Goal: Transaction & Acquisition: Purchase product/service

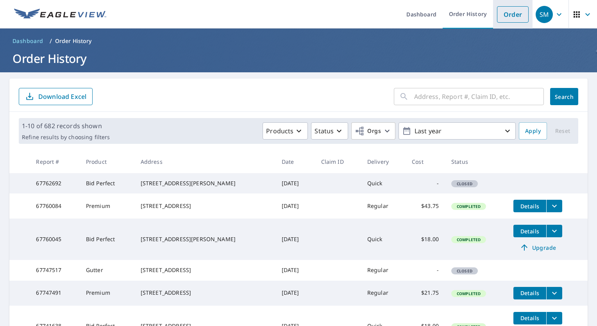
click at [515, 15] on link "Order" at bounding box center [513, 14] width 32 height 16
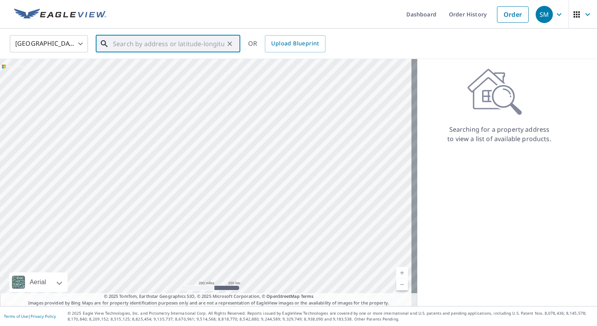
click at [203, 47] on input "text" at bounding box center [168, 44] width 111 height 22
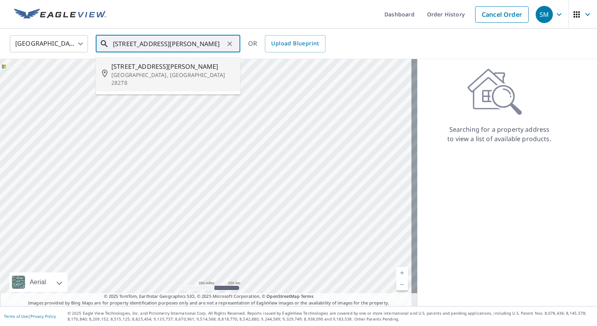
click at [182, 70] on span "[STREET_ADDRESS][PERSON_NAME]" at bounding box center [172, 66] width 123 height 9
type input "[STREET_ADDRESS][PERSON_NAME][PERSON_NAME]"
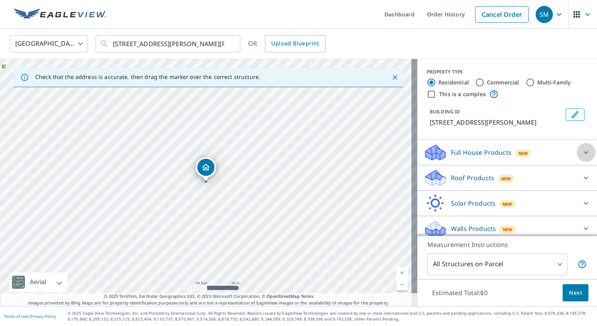
click at [582, 154] on icon at bounding box center [586, 152] width 9 height 9
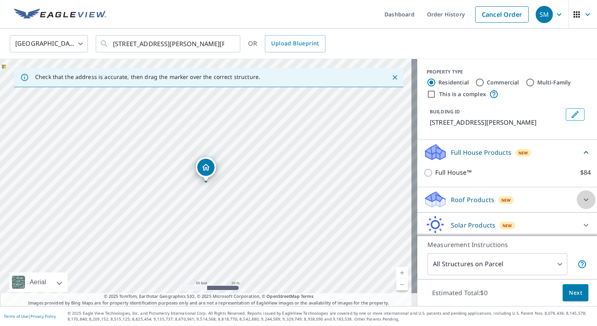
click at [582, 196] on icon at bounding box center [586, 199] width 9 height 9
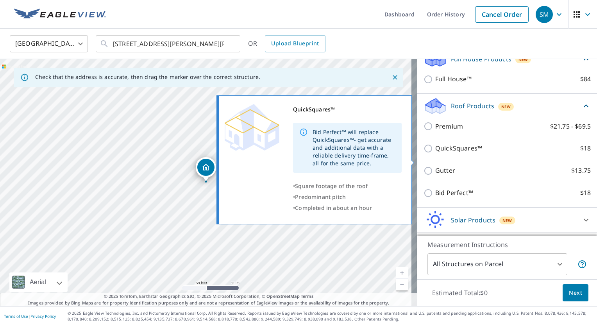
scroll to position [115, 0]
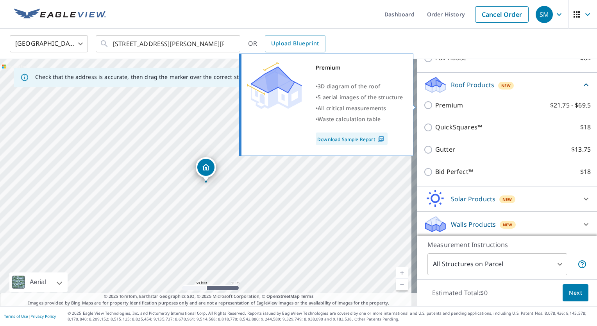
click at [424, 105] on input "Premium $21.75 - $69.5" at bounding box center [430, 104] width 12 height 9
checkbox input "true"
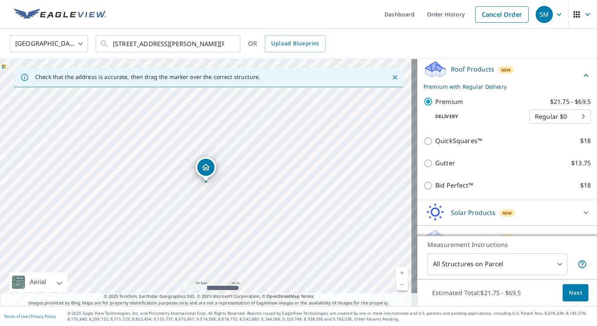
scroll to position [144, 0]
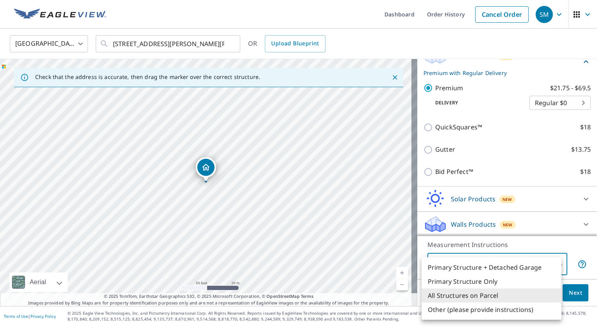
click at [557, 265] on body "SM SM Dashboard Order History Cancel Order SM [GEOGRAPHIC_DATA] [GEOGRAPHIC_DAT…" at bounding box center [298, 163] width 597 height 326
click at [514, 310] on li "Other (please provide instructions)" at bounding box center [492, 310] width 140 height 14
type input "5"
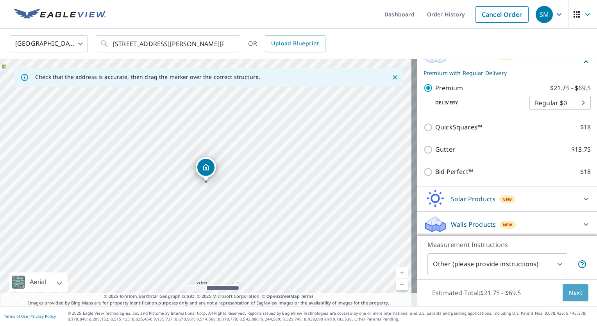
click at [563, 296] on button "Next" at bounding box center [576, 293] width 26 height 18
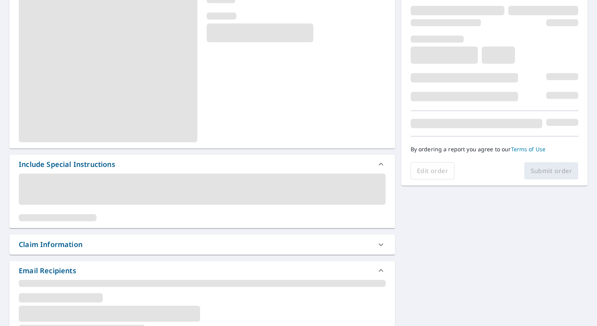
scroll to position [117, 0]
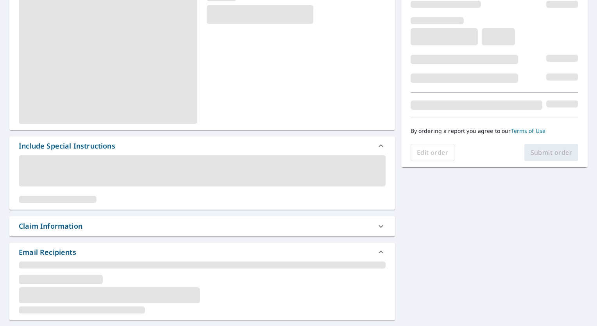
click at [173, 170] on span at bounding box center [202, 170] width 367 height 31
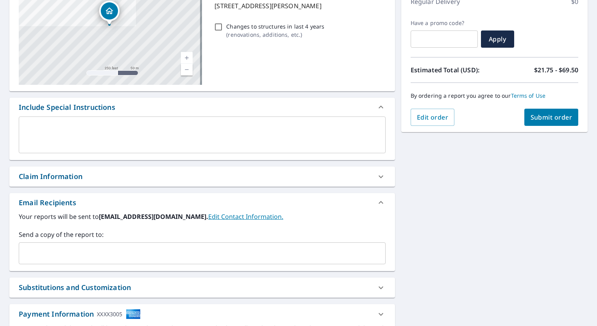
click at [171, 135] on textarea at bounding box center [202, 135] width 356 height 22
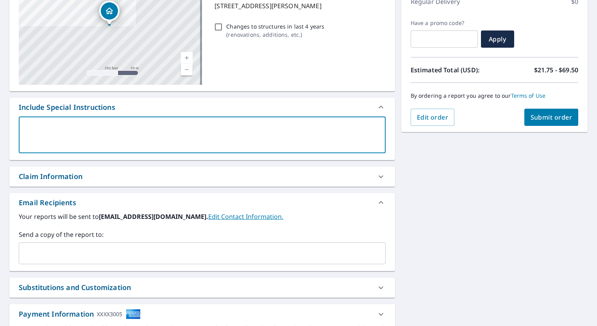
type textarea "h"
type textarea "x"
type textarea "ho"
type textarea "x"
type textarea "hou"
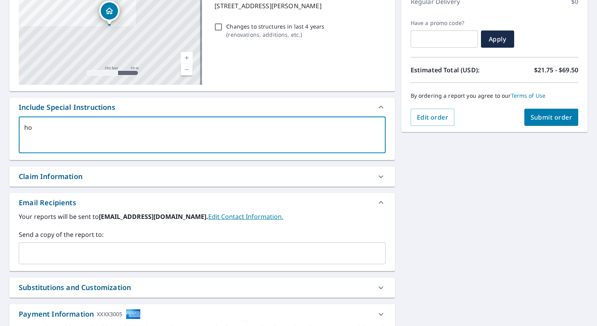
type textarea "x"
type textarea "hous"
type textarea "x"
type textarea "house"
type textarea "x"
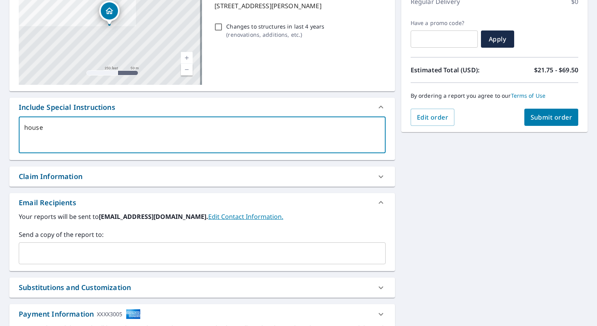
type textarea "house"
type textarea "x"
type textarea "house a"
type textarea "x"
type textarea "house an"
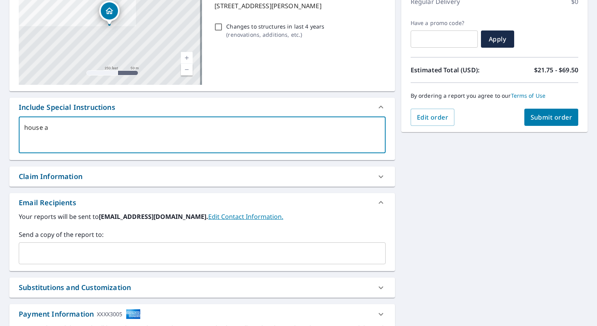
type textarea "x"
type textarea "house and"
type textarea "x"
type textarea "house and"
type textarea "x"
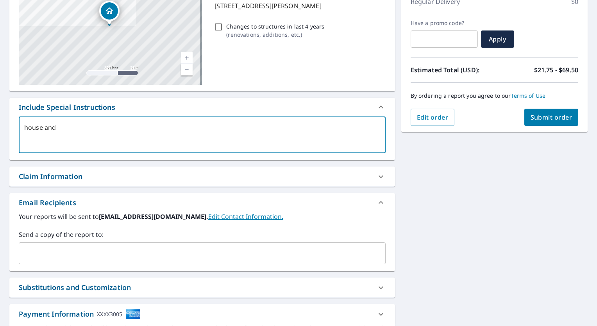
type textarea "house and s"
type textarea "x"
type textarea "house and sh"
type textarea "x"
type textarea "house and she"
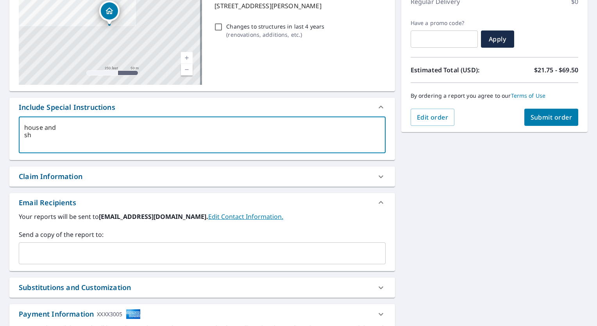
type textarea "x"
type textarea "house and shed"
type textarea "x"
type textarea "house and shed"
type textarea "x"
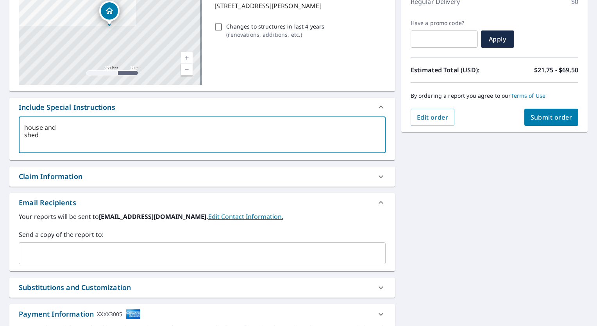
type textarea "house and shed p"
type textarea "x"
type textarea "house and shed pl"
type textarea "x"
type textarea "house and shed p"
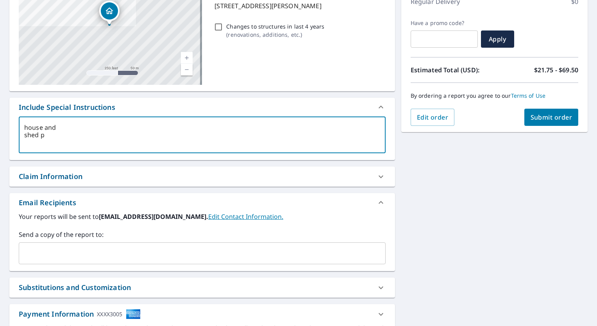
type textarea "x"
type textarea "house and shed"
type textarea "x"
type textarea "house and shed"
type textarea "x"
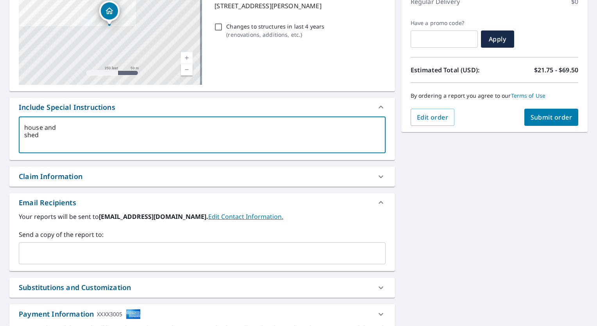
type textarea "house and shed"
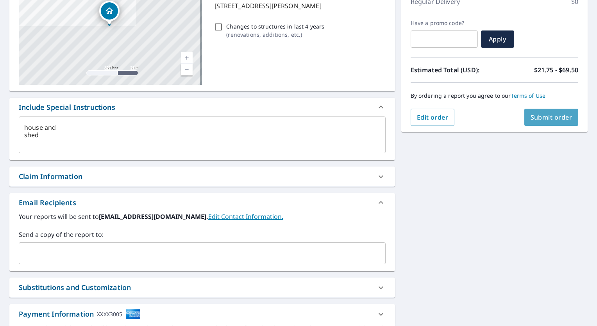
click at [544, 119] on span "Submit order" at bounding box center [552, 117] width 42 height 9
type textarea "x"
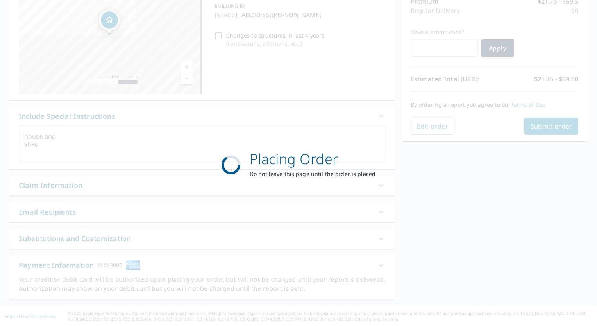
scroll to position [108, 0]
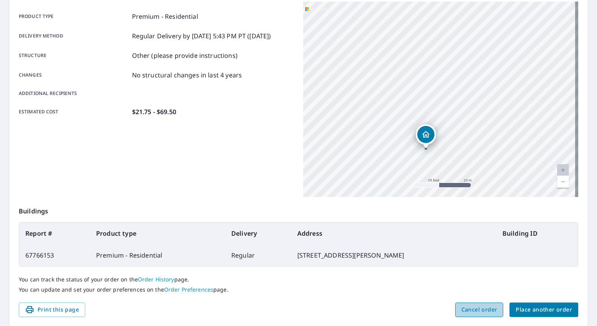
click at [485, 308] on span "Cancel order" at bounding box center [480, 310] width 36 height 10
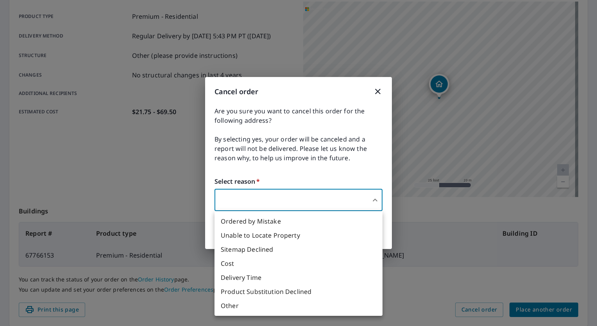
click at [292, 204] on body "SM SM Dashboard Order History Order SM Order Submitted Order details Product ty…" at bounding box center [298, 163] width 597 height 326
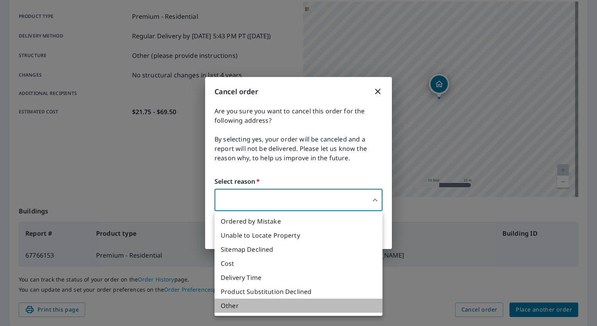
click at [239, 310] on li "Other" at bounding box center [299, 306] width 168 height 14
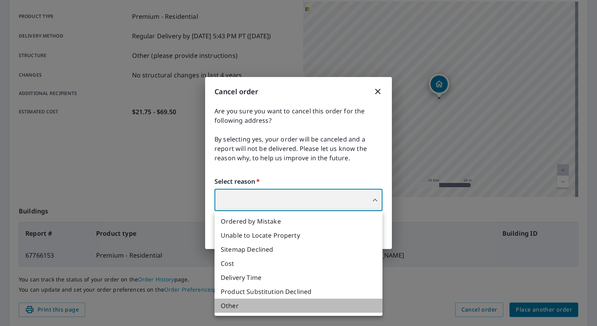
type input "36"
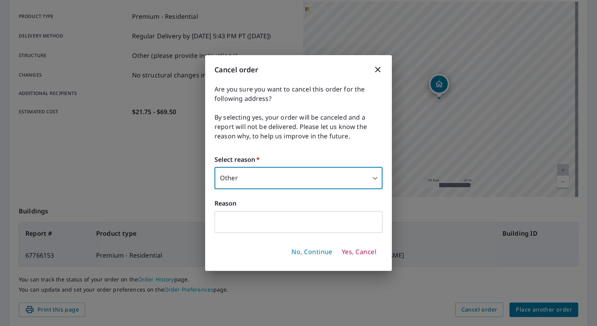
click at [245, 224] on input "text" at bounding box center [299, 222] width 168 height 22
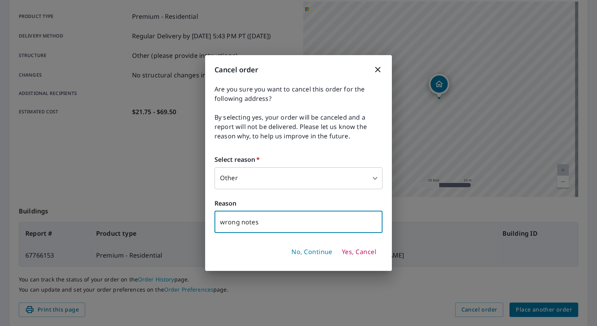
type input "wrong notes"
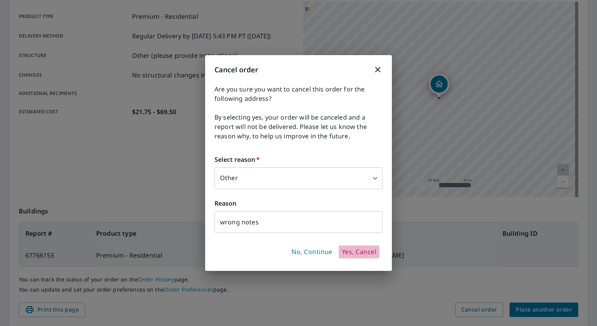
click at [373, 254] on span "Yes, Cancel" at bounding box center [359, 252] width 34 height 9
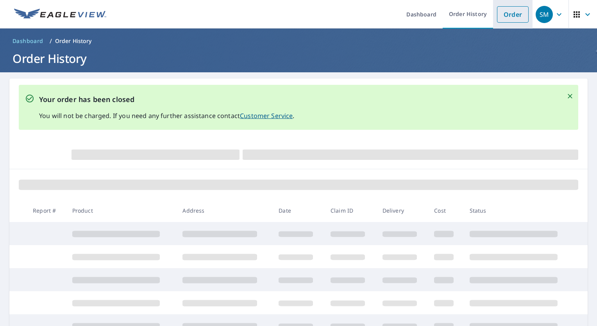
click at [502, 12] on link "Order" at bounding box center [513, 14] width 32 height 16
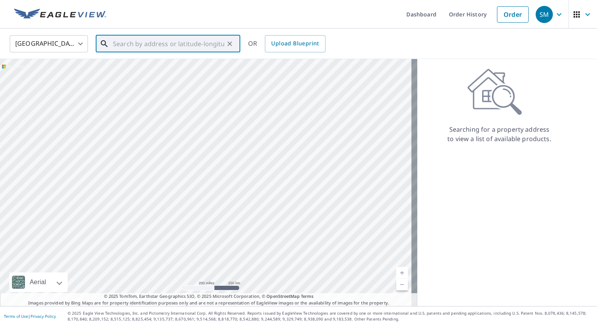
click at [143, 43] on input "text" at bounding box center [168, 44] width 111 height 22
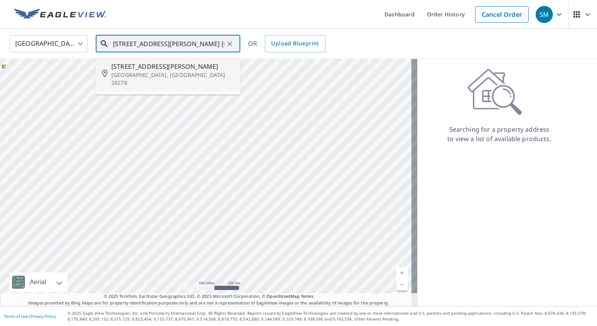
click at [160, 74] on p "[GEOGRAPHIC_DATA], [GEOGRAPHIC_DATA] 28278" at bounding box center [172, 79] width 123 height 16
type input "[STREET_ADDRESS][PERSON_NAME][PERSON_NAME]"
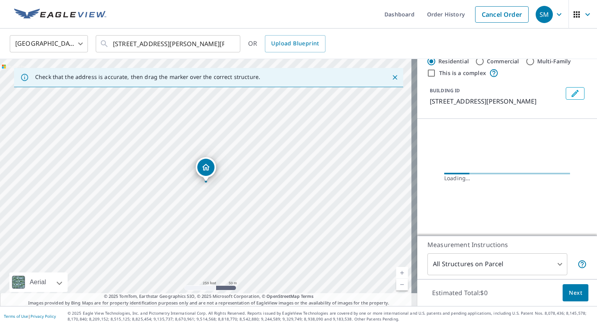
scroll to position [5, 0]
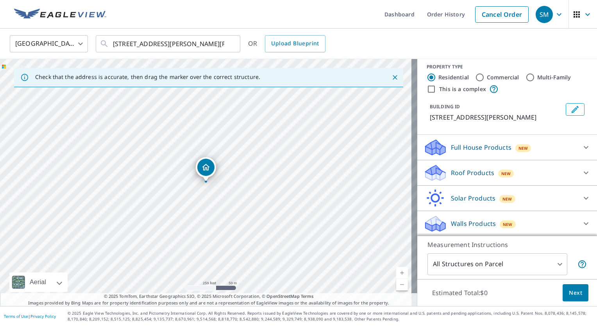
click at [584, 173] on icon at bounding box center [586, 173] width 5 height 3
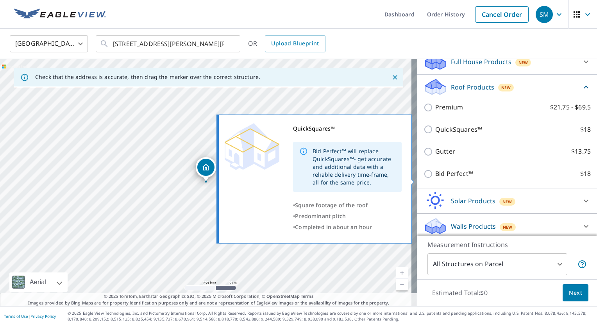
scroll to position [93, 0]
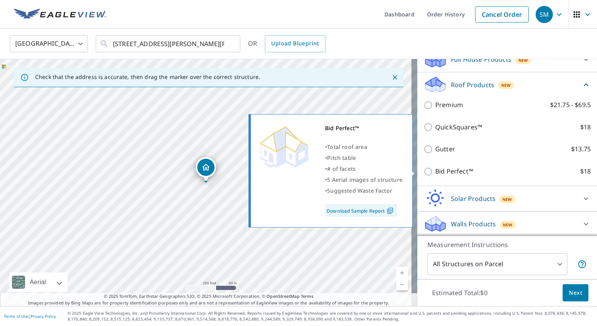
click at [424, 171] on input "Bid Perfect™ $18" at bounding box center [430, 171] width 12 height 9
checkbox input "true"
type input "1"
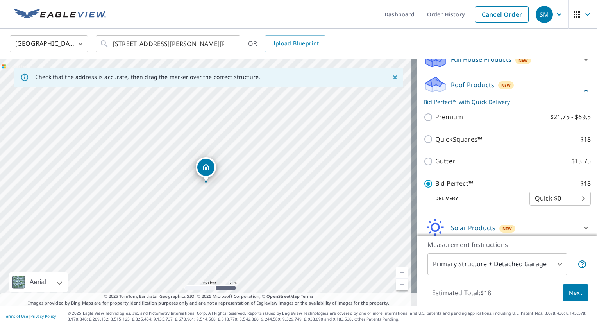
click at [574, 293] on span "Next" at bounding box center [575, 293] width 13 height 10
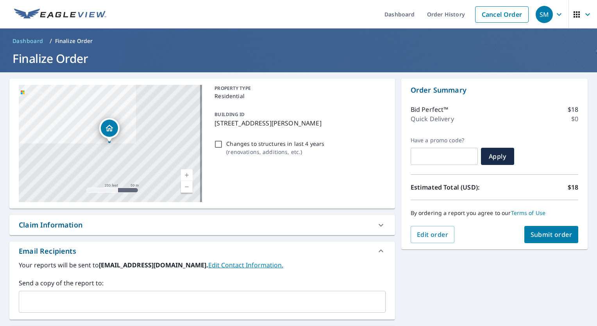
click at [552, 231] on span "Submit order" at bounding box center [552, 234] width 42 height 9
